Goal: Obtain resource: Download file/media

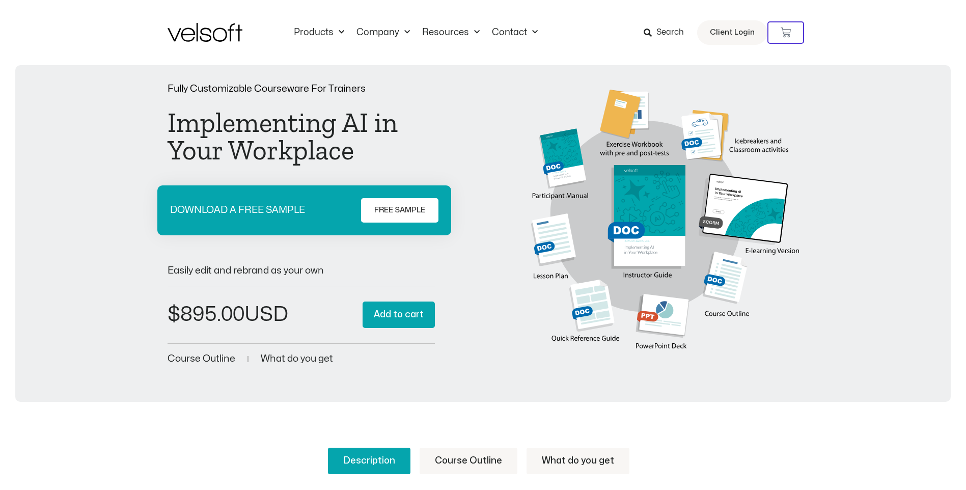
click at [824, 307] on div "Fully Customizable Courseware For Trainers Implementing AI in Your Workplace DO…" at bounding box center [482, 225] width 915 height 283
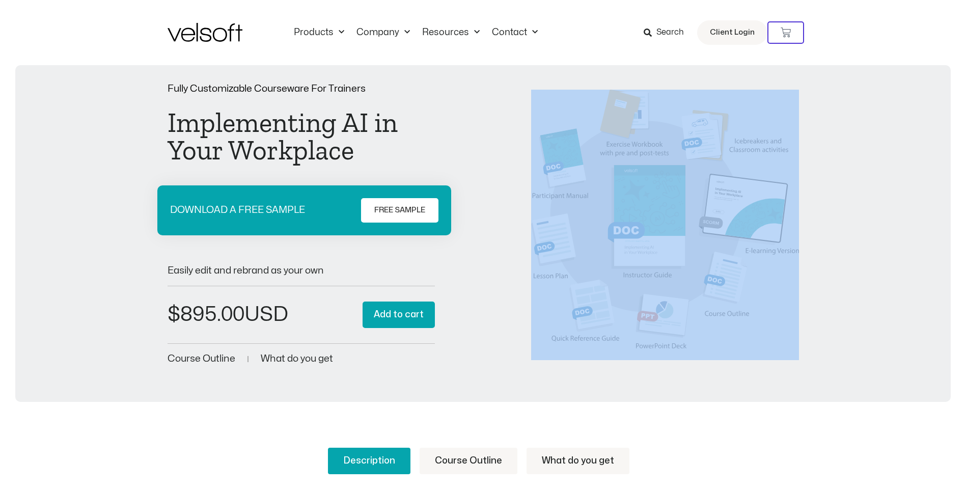
drag, startPoint x: 502, startPoint y: 67, endPoint x: 801, endPoint y: 332, distance: 399.4
click at [801, 332] on div "Fully Customizable Courseware For Trainers Implementing AI in Your Workplace DO…" at bounding box center [483, 233] width 936 height 337
drag, startPoint x: 801, startPoint y: 332, endPoint x: 850, endPoint y: 360, distance: 56.3
click at [850, 360] on div "Fully Customizable Courseware For Trainers Implementing AI in Your Workplace DO…" at bounding box center [482, 225] width 915 height 283
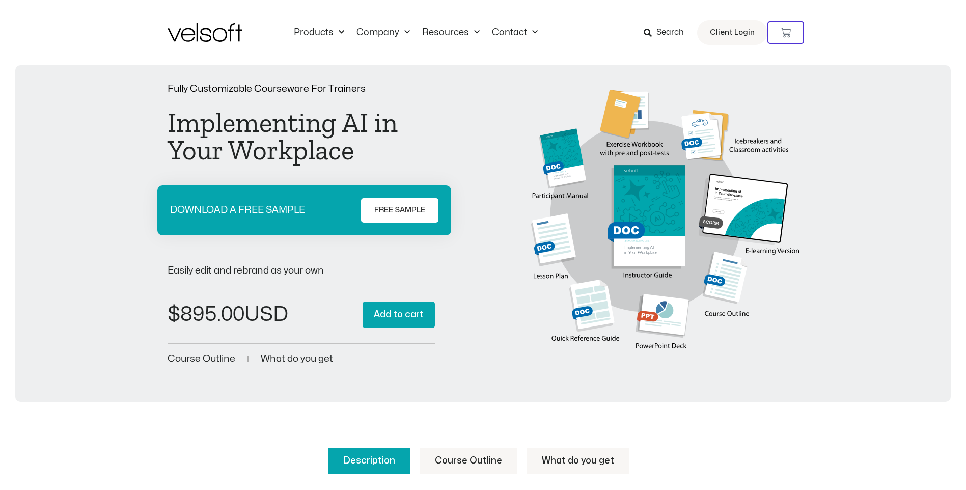
click at [400, 208] on span "FREE SAMPLE" at bounding box center [399, 210] width 51 height 12
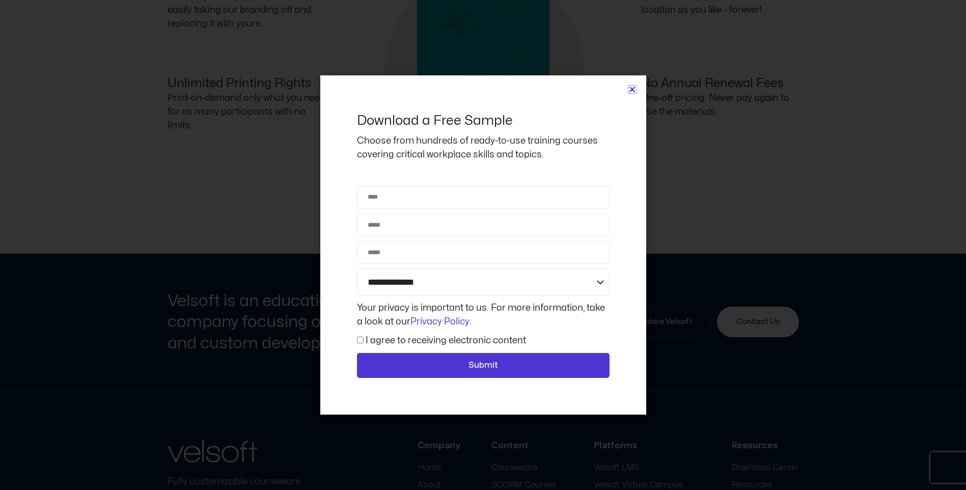
scroll to position [867, 0]
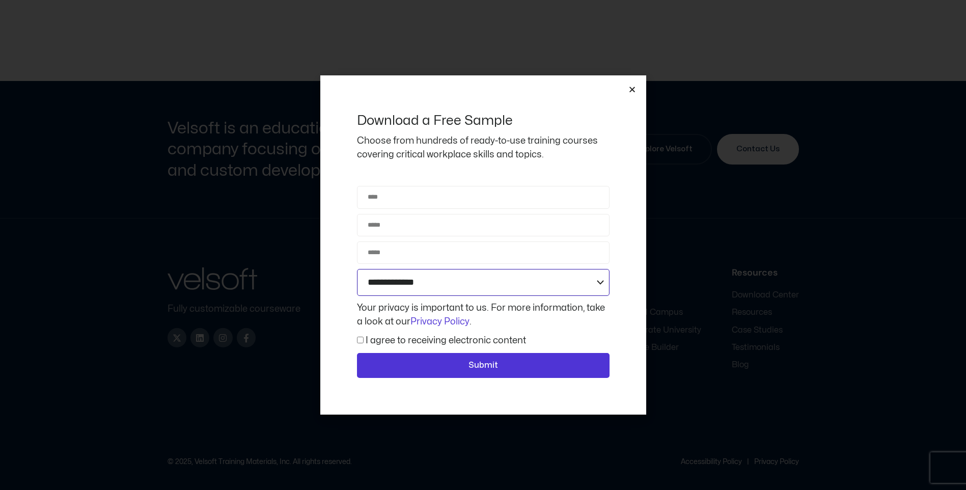
click at [598, 273] on select "**********" at bounding box center [483, 282] width 253 height 27
click at [639, 210] on div "**********" at bounding box center [483, 245] width 326 height 340
click at [633, 85] on div "**********" at bounding box center [483, 245] width 326 height 340
click at [632, 88] on icon "Close" at bounding box center [632, 90] width 8 height 8
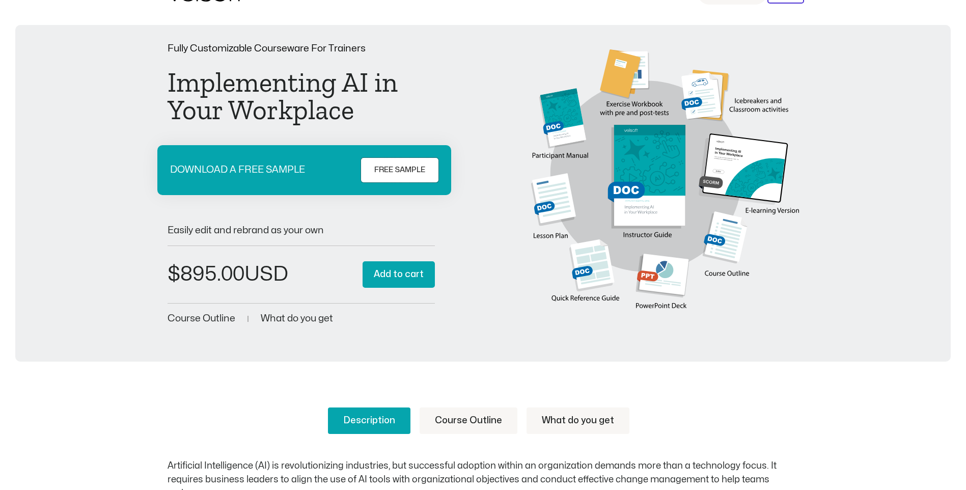
scroll to position [0, 0]
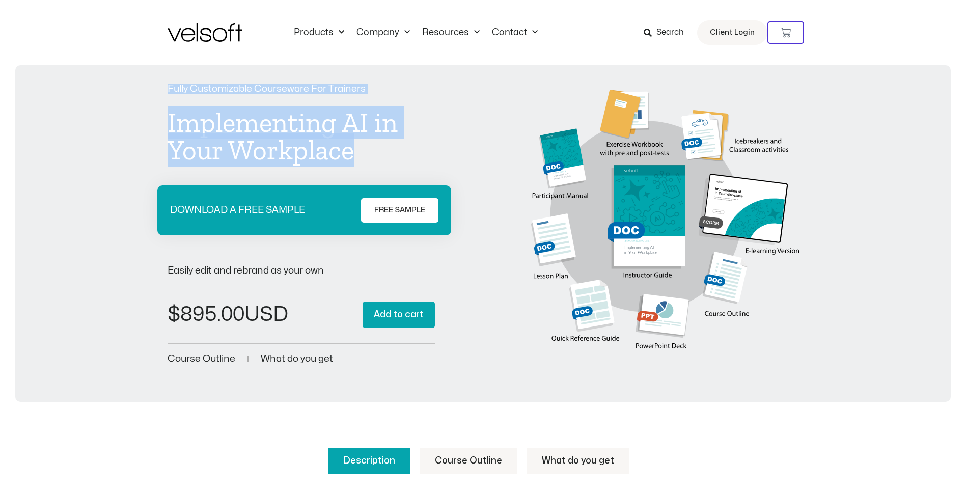
drag, startPoint x: 163, startPoint y: 87, endPoint x: 376, endPoint y: 151, distance: 221.9
click at [376, 151] on div "Fully Customizable Courseware For Trainers Implementing AI in Your Workplace DO…" at bounding box center [482, 225] width 915 height 283
drag, startPoint x: 376, startPoint y: 151, endPoint x: 361, endPoint y: 149, distance: 15.4
click at [361, 149] on h1 "Implementing AI in Your Workplace" at bounding box center [301, 136] width 267 height 55
drag, startPoint x: 366, startPoint y: 153, endPoint x: 141, endPoint y: 78, distance: 236.8
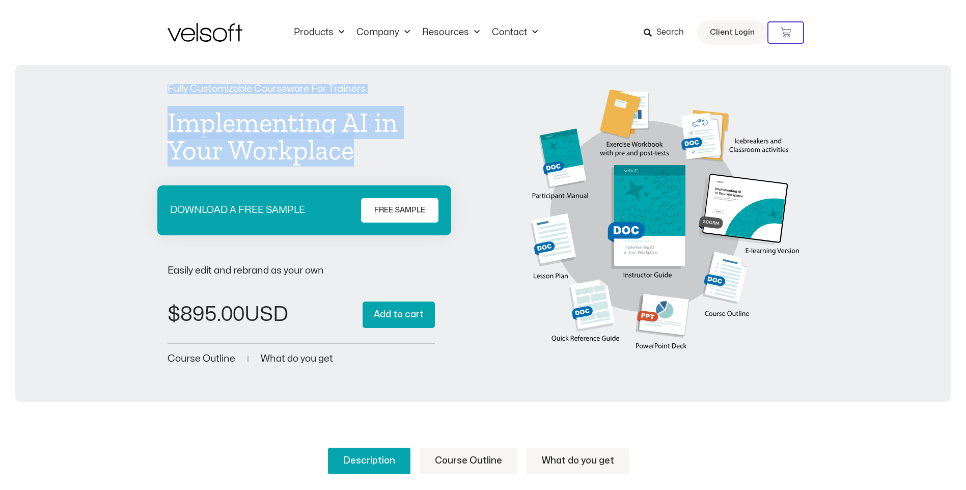
click at [141, 78] on div "Fully Customizable Courseware For Trainers Implementing AI in Your Workplace DO…" at bounding box center [483, 233] width 936 height 337
drag, startPoint x: 141, startPoint y: 78, endPoint x: 187, endPoint y: 104, distance: 53.1
click at [187, 104] on div "Implementing AI in Your Workplace" at bounding box center [301, 131] width 267 height 65
drag, startPoint x: 162, startPoint y: 84, endPoint x: 370, endPoint y: 168, distance: 223.7
click at [370, 168] on div "Fully Customizable Courseware For Trainers Implementing AI in Your Workplace DO…" at bounding box center [482, 225] width 915 height 283
